Goal: Task Accomplishment & Management: Manage account settings

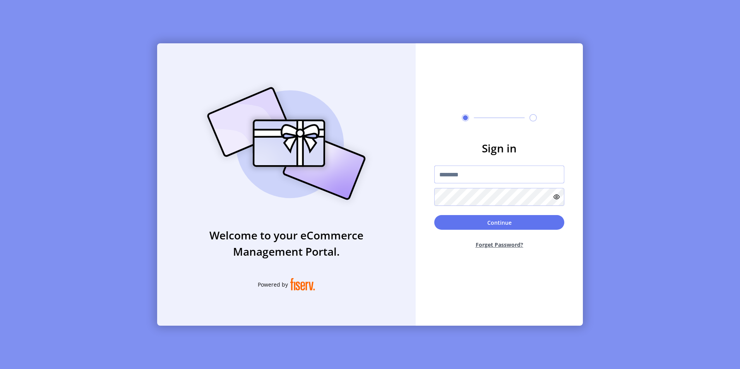
click at [447, 175] on input "text" at bounding box center [499, 175] width 130 height 18
type input "**********"
click at [485, 220] on button "Continue" at bounding box center [499, 222] width 130 height 15
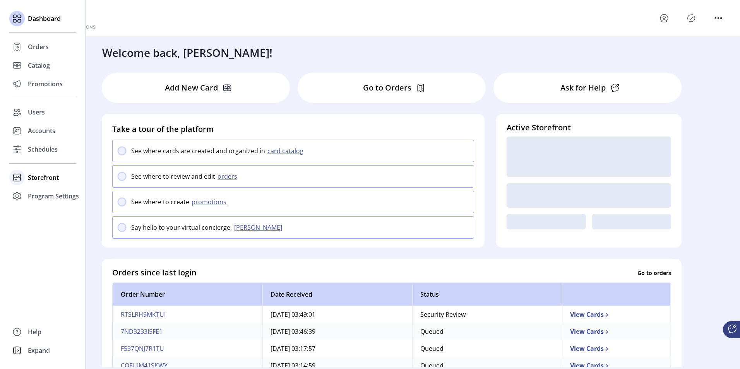
click at [30, 170] on div "Storefront" at bounding box center [42, 177] width 67 height 19
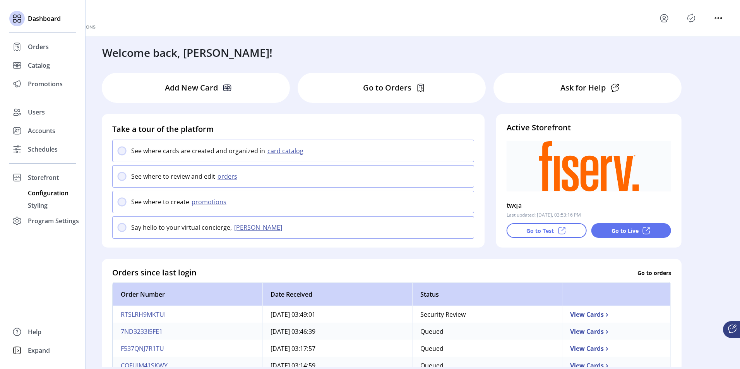
click at [41, 194] on span "Configuration" at bounding box center [48, 193] width 41 height 9
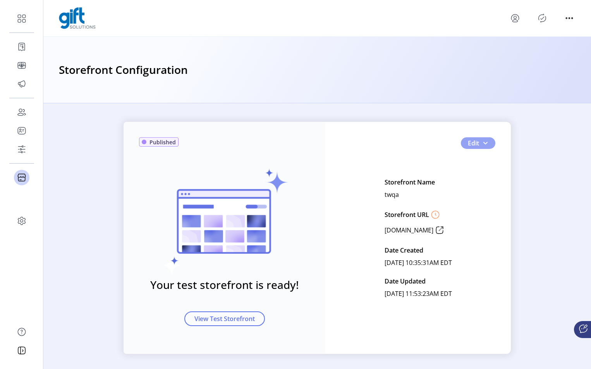
click at [483, 142] on span "button" at bounding box center [485, 143] width 6 height 6
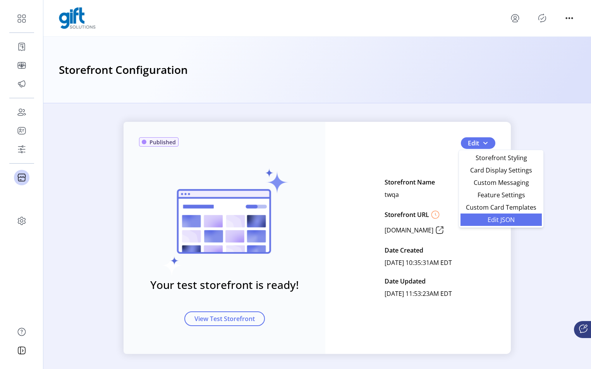
click at [498, 214] on link "Edit JSON" at bounding box center [500, 220] width 81 height 12
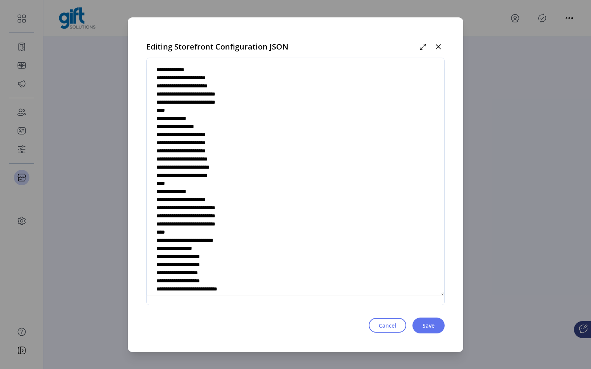
scroll to position [2598, 0]
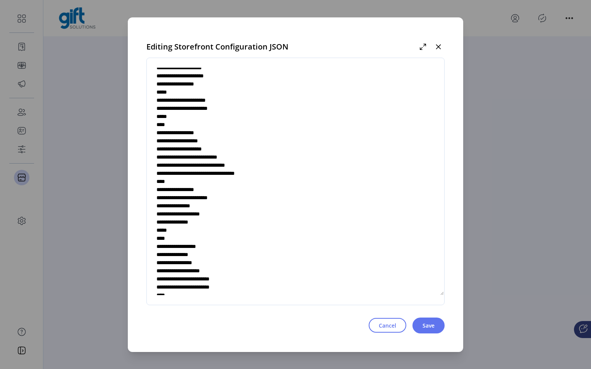
click at [267, 214] on textarea at bounding box center [295, 181] width 297 height 228
type textarea "**********"
click at [431, 322] on span "Save" at bounding box center [428, 326] width 12 height 8
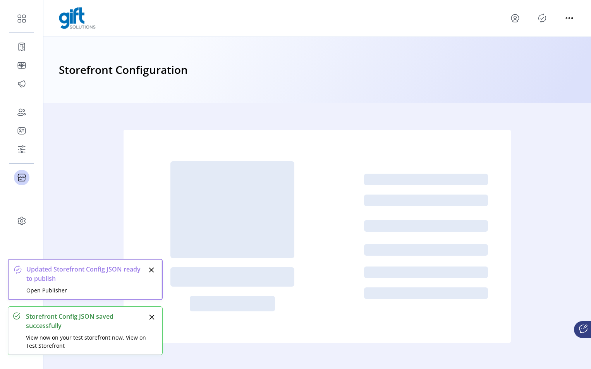
click at [542, 19] on icon "Publisher Panel" at bounding box center [542, 18] width 12 height 12
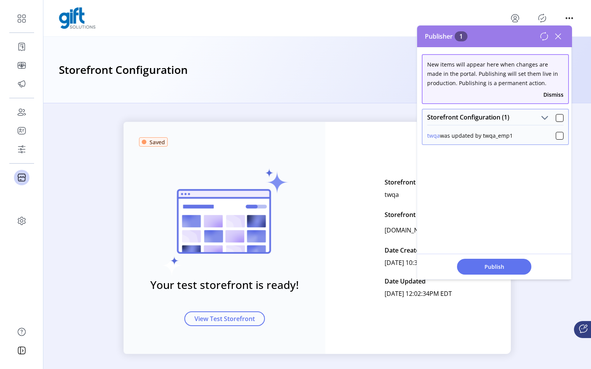
drag, startPoint x: 493, startPoint y: 264, endPoint x: 471, endPoint y: 163, distance: 103.8
click at [471, 163] on div "Publisher 1 New items will appear here when changes are made in the portal. Pub…" at bounding box center [494, 153] width 155 height 254
click at [556, 118] on div at bounding box center [559, 118] width 8 height 8
click at [491, 269] on span "Publish 1 Items" at bounding box center [494, 267] width 54 height 8
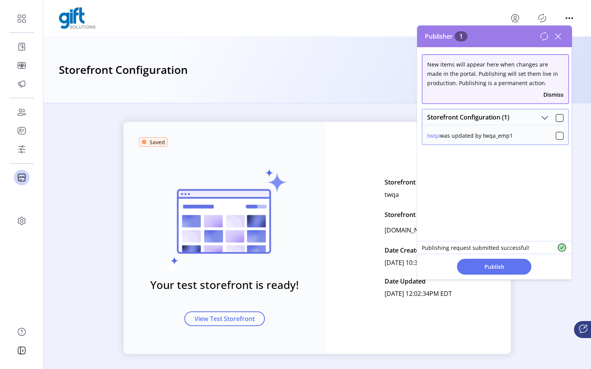
click at [550, 118] on div "Storefront Configuration (1)" at bounding box center [495, 117] width 146 height 15
click at [555, 116] on div at bounding box center [559, 118] width 8 height 8
click at [489, 265] on span "Publish 1 Items" at bounding box center [494, 267] width 54 height 8
click at [555, 113] on span at bounding box center [559, 117] width 8 height 9
click at [557, 123] on div "Storefront Configuration (1)" at bounding box center [495, 117] width 146 height 15
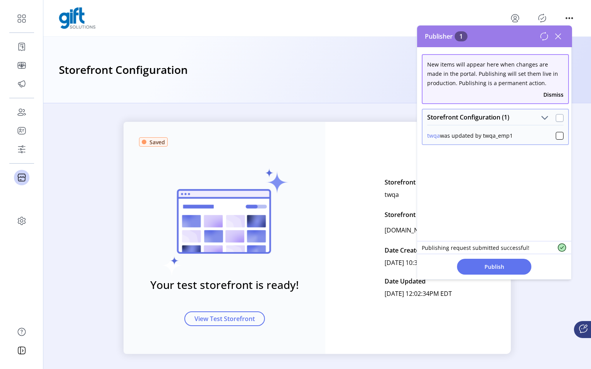
click at [555, 118] on div at bounding box center [559, 118] width 8 height 8
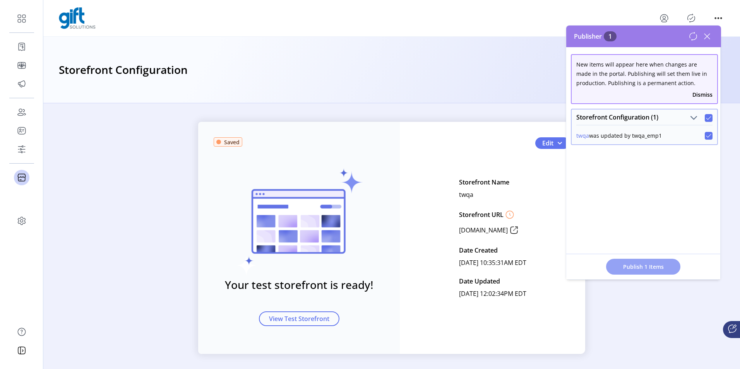
click at [641, 264] on span "Publish 1 Items" at bounding box center [643, 267] width 54 height 8
click at [705, 118] on div at bounding box center [709, 118] width 8 height 8
click at [634, 269] on span "Publish 1 Items" at bounding box center [643, 267] width 54 height 8
click at [706, 33] on icon at bounding box center [707, 36] width 12 height 12
